Goal: Navigation & Orientation: Find specific page/section

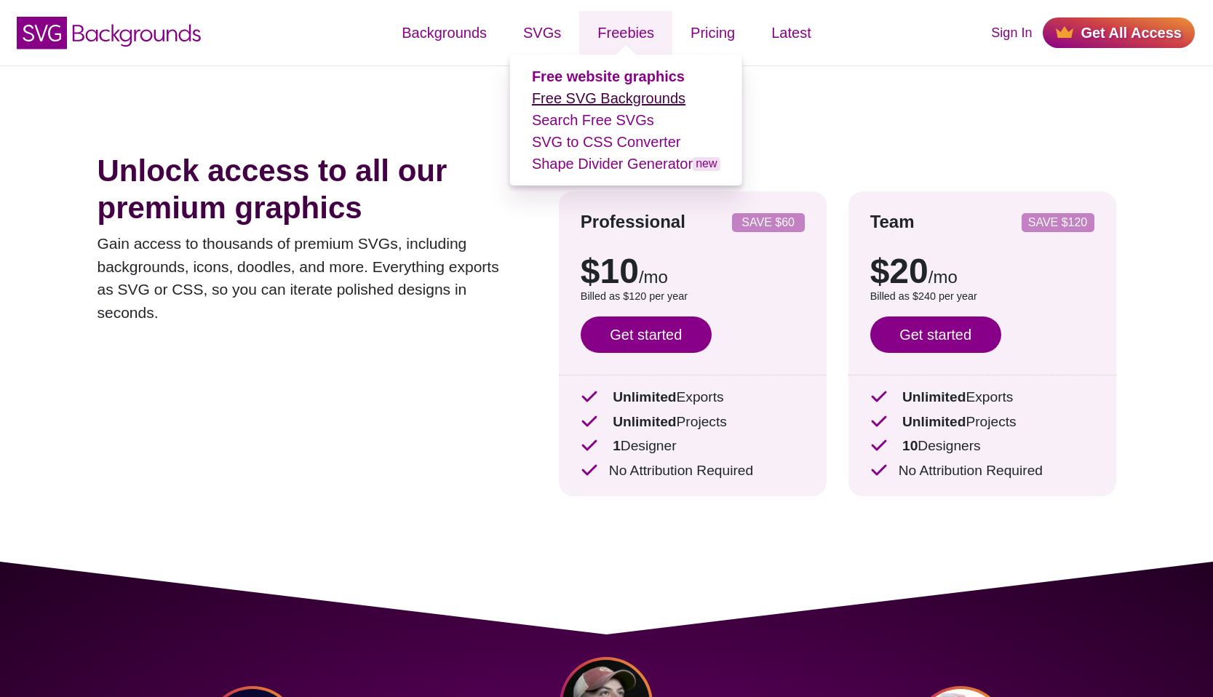
click at [640, 103] on link "Free SVG Backgrounds" at bounding box center [609, 98] width 154 height 16
click at [657, 173] on li "Shape Divider Generator new" at bounding box center [626, 164] width 188 height 22
click at [657, 170] on link "Shape Divider Generator new" at bounding box center [626, 164] width 188 height 16
click at [634, 93] on link "Free SVG Backgrounds" at bounding box center [609, 98] width 154 height 16
